Goal: Task Accomplishment & Management: Use online tool/utility

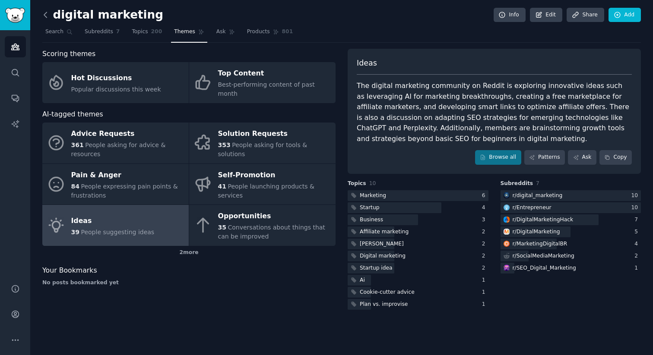
click at [44, 10] on icon at bounding box center [45, 14] width 9 height 9
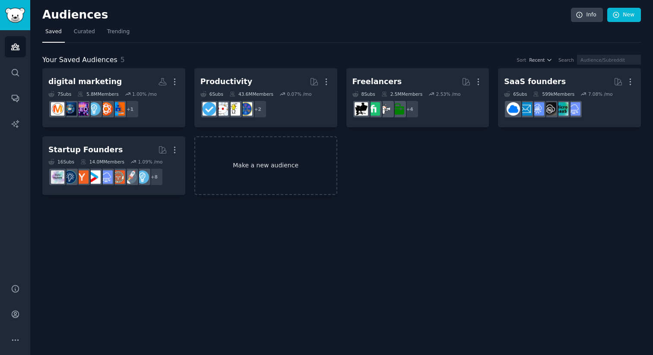
click at [273, 166] on link "Make a new audience" at bounding box center [265, 165] width 143 height 59
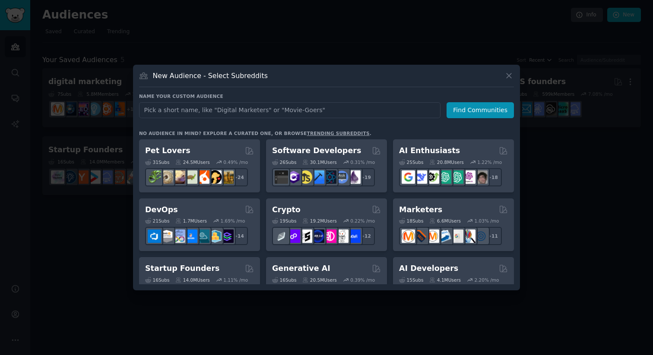
click at [261, 113] on input "text" at bounding box center [289, 110] width 301 height 16
type input "cozy games"
click at [487, 111] on button "Find Communities" at bounding box center [479, 110] width 67 height 16
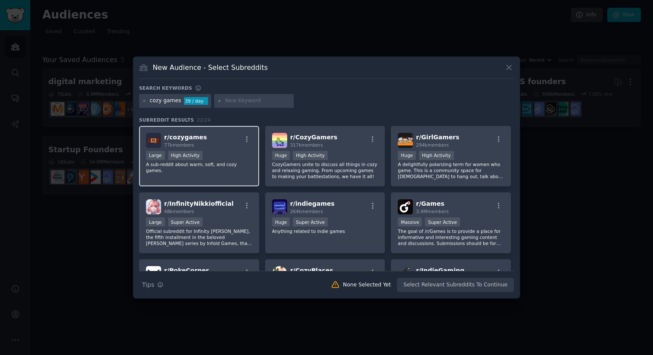
click at [225, 151] on div "Large High Activity" at bounding box center [199, 156] width 106 height 11
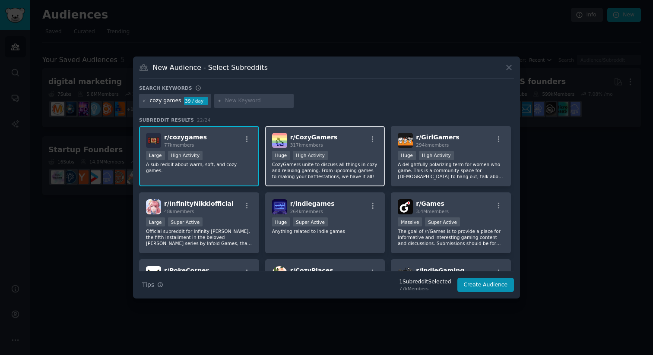
click at [351, 153] on div ">= 80th percentile for submissions / day Huge High Activity" at bounding box center [325, 156] width 106 height 11
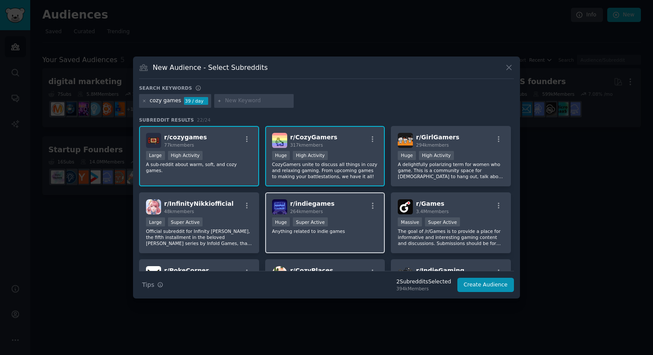
click at [356, 217] on div "r/ indiegames 264k members Huge Super Active Anything related to indie games" at bounding box center [325, 223] width 120 height 61
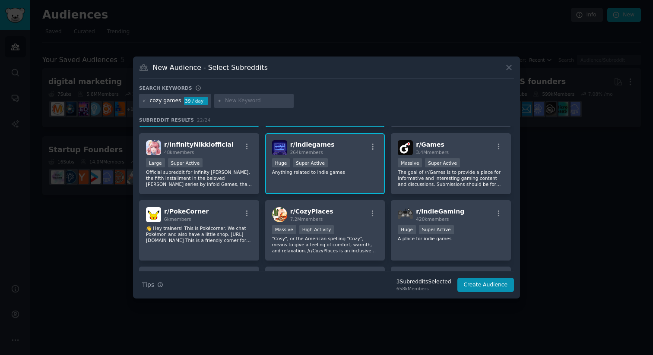
scroll to position [58, 0]
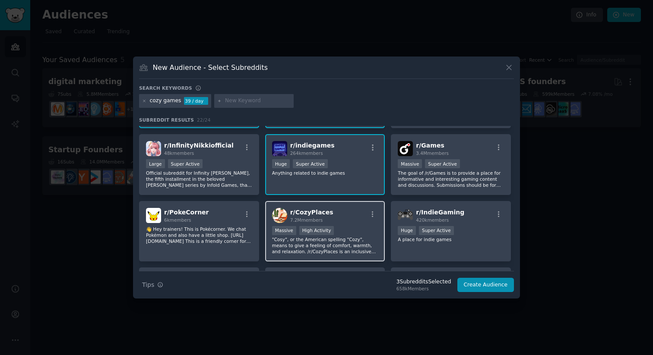
click at [348, 222] on div "r/ CozyPlaces 7.2M members" at bounding box center [325, 215] width 106 height 15
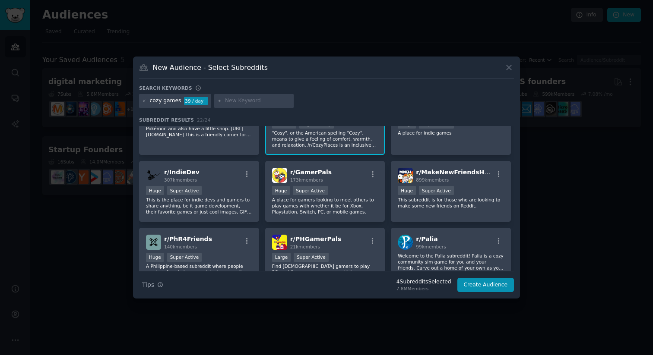
scroll to position [198, 0]
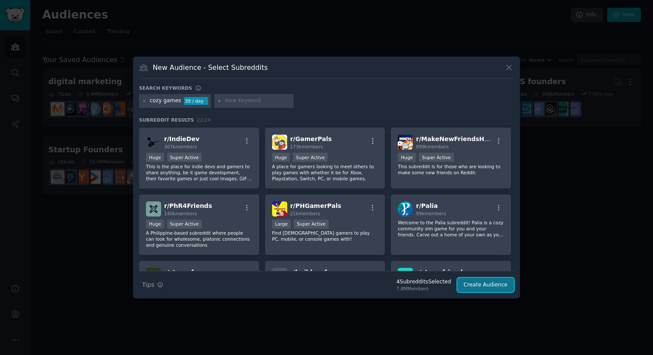
click at [487, 286] on button "Create Audience" at bounding box center [485, 285] width 57 height 15
click at [446, 291] on div "7.8M Members" at bounding box center [423, 289] width 55 height 6
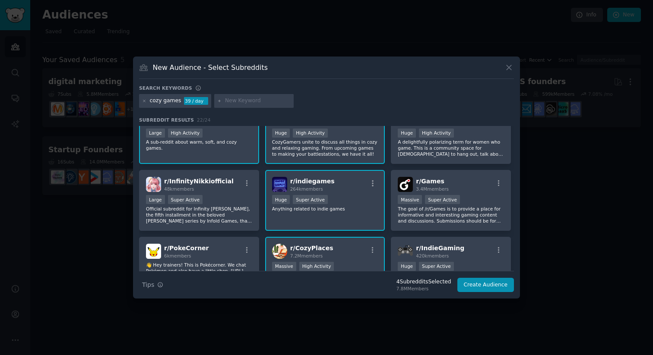
scroll to position [0, 0]
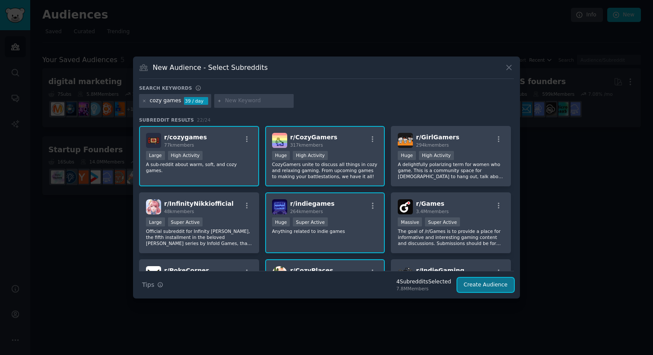
click at [480, 285] on button "Create Audience" at bounding box center [485, 285] width 57 height 15
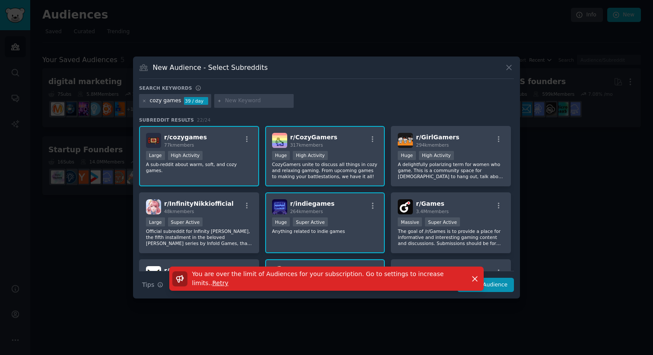
click at [287, 290] on div "You are over the limit of Audiences for your subscription. Go to settings to in…" at bounding box center [326, 279] width 314 height 24
click at [475, 278] on icon "button" at bounding box center [474, 279] width 5 height 5
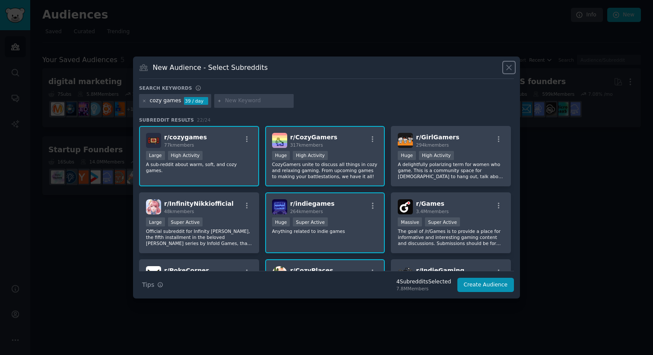
click at [510, 67] on icon at bounding box center [508, 67] width 9 height 9
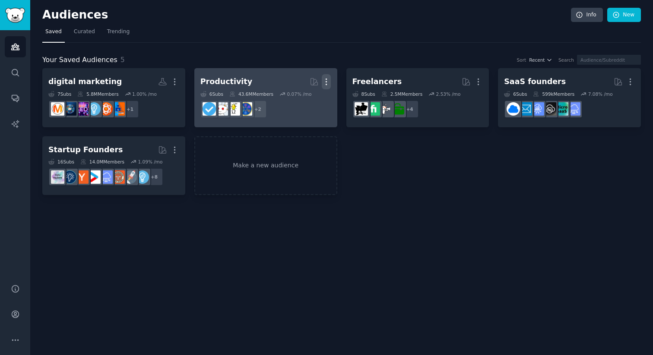
click at [328, 82] on icon "button" at bounding box center [326, 81] width 9 height 9
click at [303, 100] on p "Delete" at bounding box center [303, 99] width 20 height 9
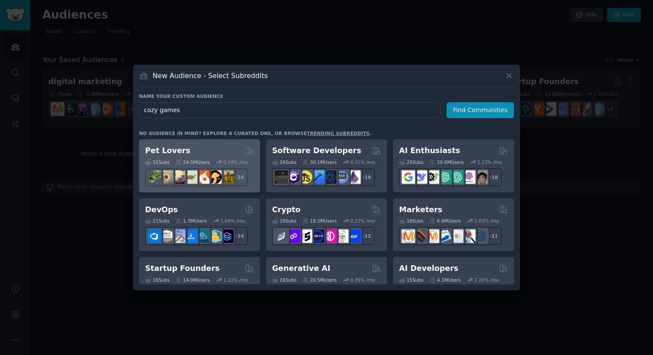
type input "cozy games"
click at [199, 156] on div "31 Sub s 24.5M Users 0.49 % /mo + 24" at bounding box center [199, 171] width 109 height 30
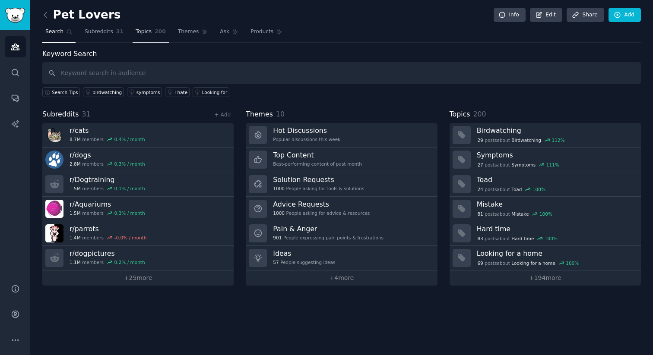
click at [142, 34] on span "Topics" at bounding box center [144, 32] width 16 height 8
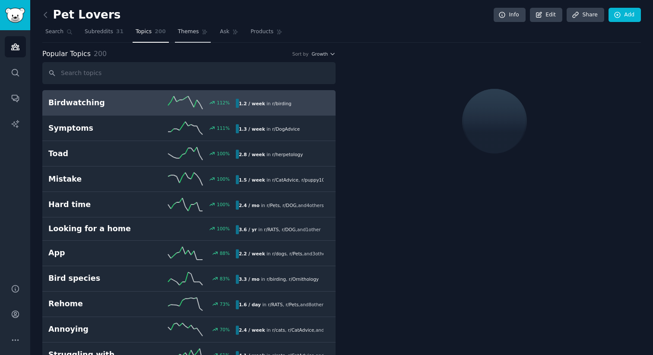
click at [189, 32] on span "Themes" at bounding box center [188, 32] width 21 height 8
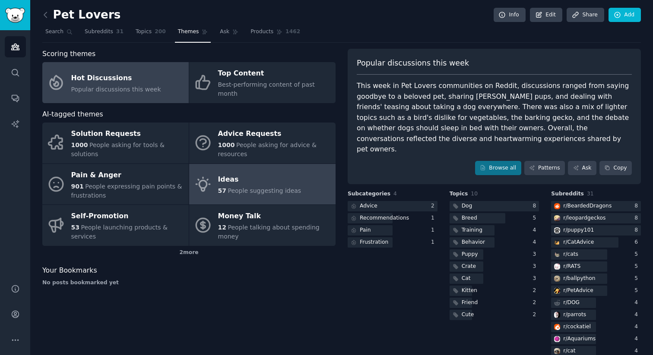
click at [243, 187] on span "People suggesting ideas" at bounding box center [264, 190] width 73 height 7
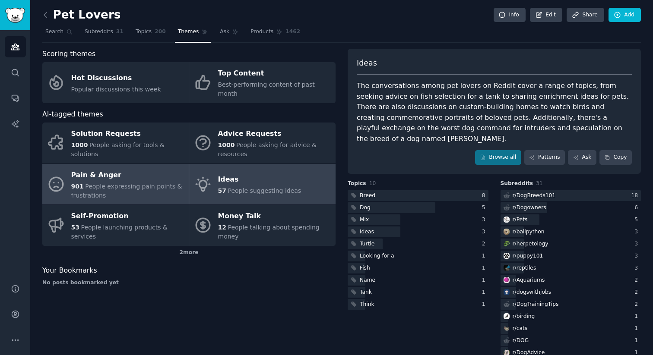
click at [128, 183] on span "People expressing pain points & frustrations" at bounding box center [126, 191] width 111 height 16
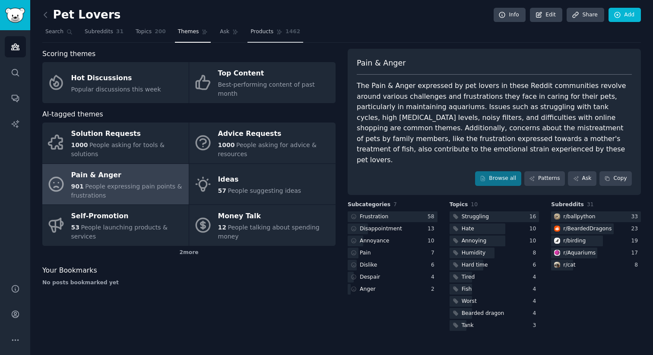
click at [263, 30] on span "Products" at bounding box center [261, 32] width 23 height 8
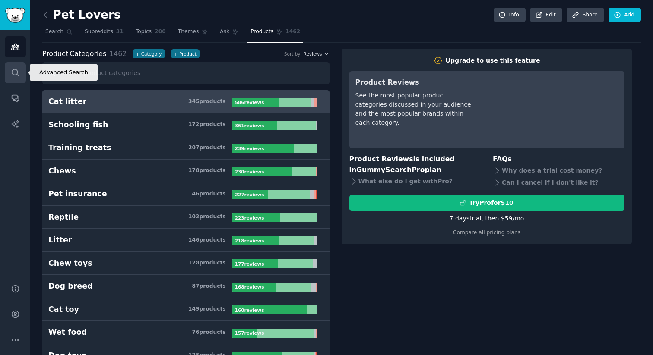
click at [17, 72] on icon "Sidebar" at bounding box center [15, 72] width 7 height 7
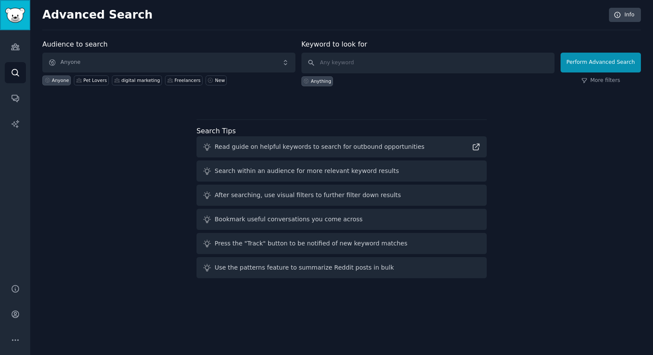
click at [24, 19] on img "Sidebar" at bounding box center [15, 15] width 20 height 15
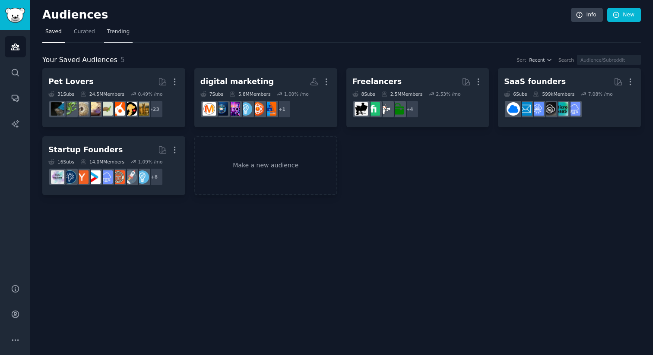
click at [123, 30] on span "Trending" at bounding box center [118, 32] width 22 height 8
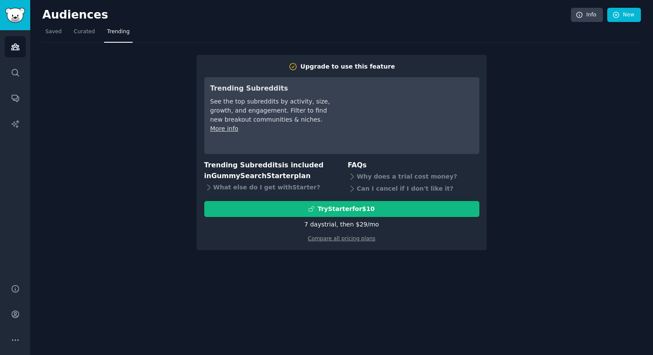
click at [232, 126] on link "More info" at bounding box center [224, 128] width 28 height 7
